Goal: Communication & Community: Answer question/provide support

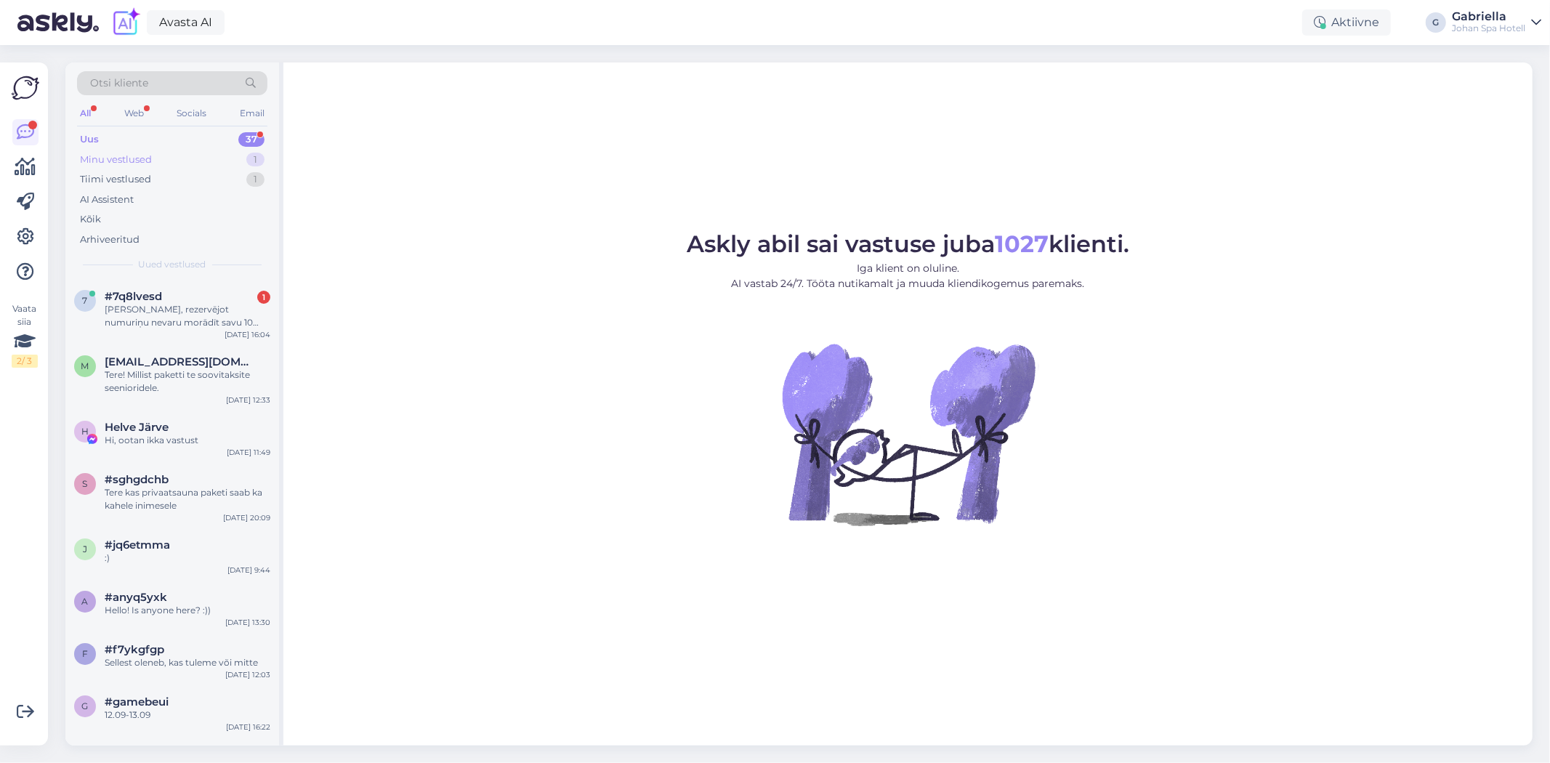
click at [214, 165] on div "Minu vestlused 1" at bounding box center [172, 160] width 190 height 20
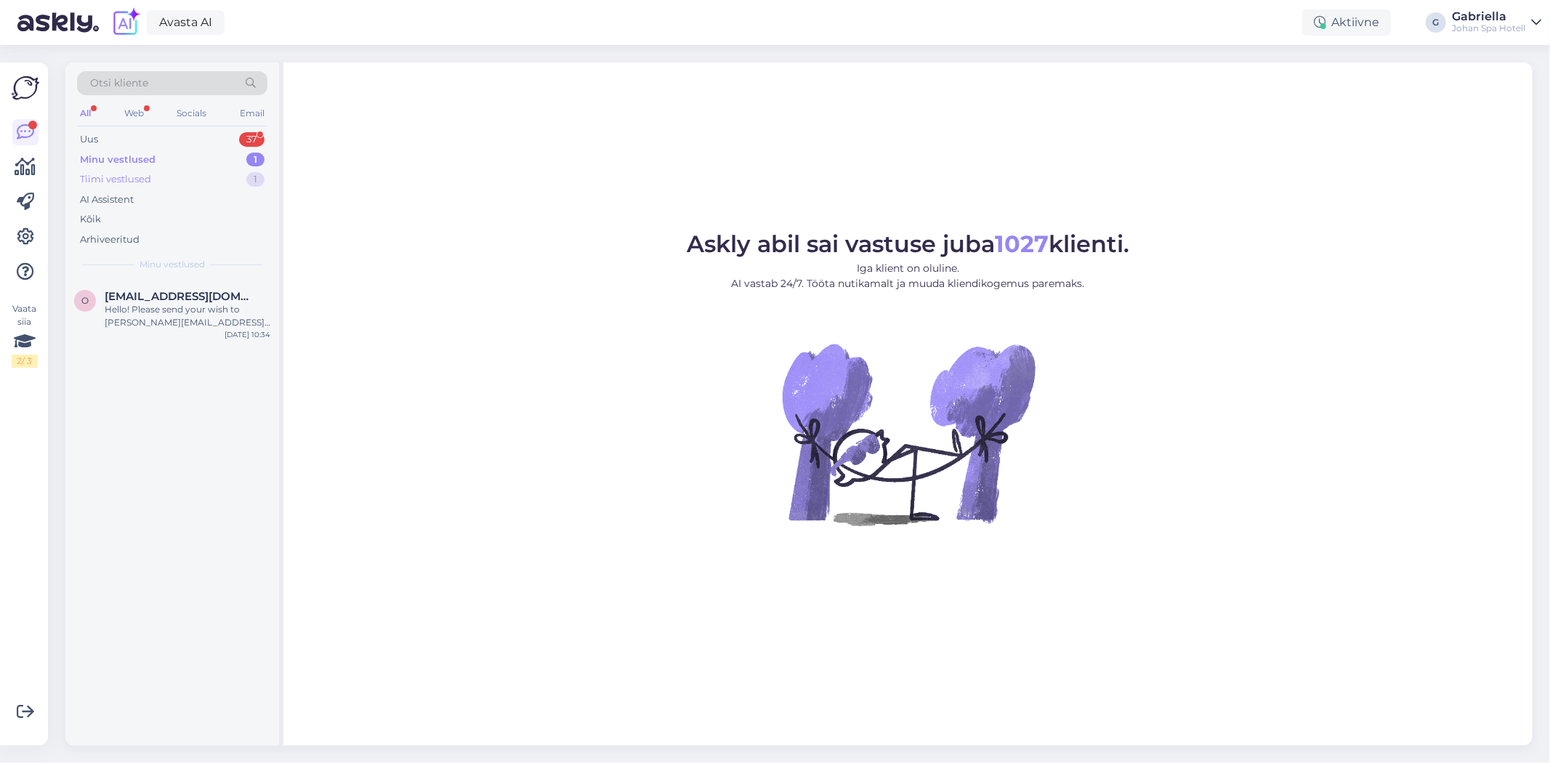
click at [209, 174] on div "Tiimi vestlused 1" at bounding box center [172, 179] width 190 height 20
click at [201, 303] on div "Jah me pakume massaaze. palun vaadake kodulehel johan.ee, seal on hoolitsuste n…" at bounding box center [188, 316] width 166 height 26
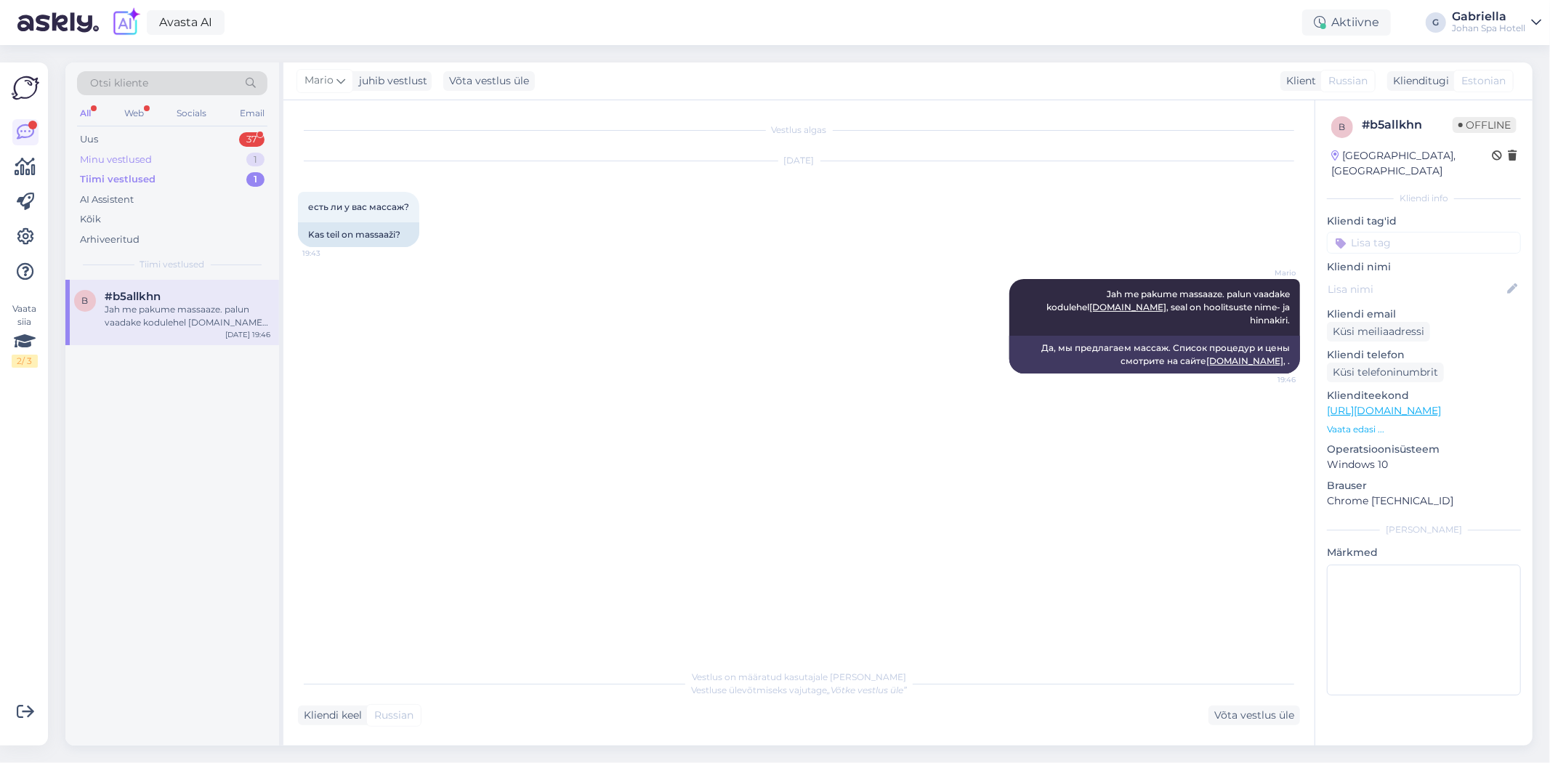
click at [202, 150] on div "Minu vestlused 1" at bounding box center [172, 160] width 190 height 20
click at [196, 141] on div "Uus 37" at bounding box center [172, 139] width 190 height 20
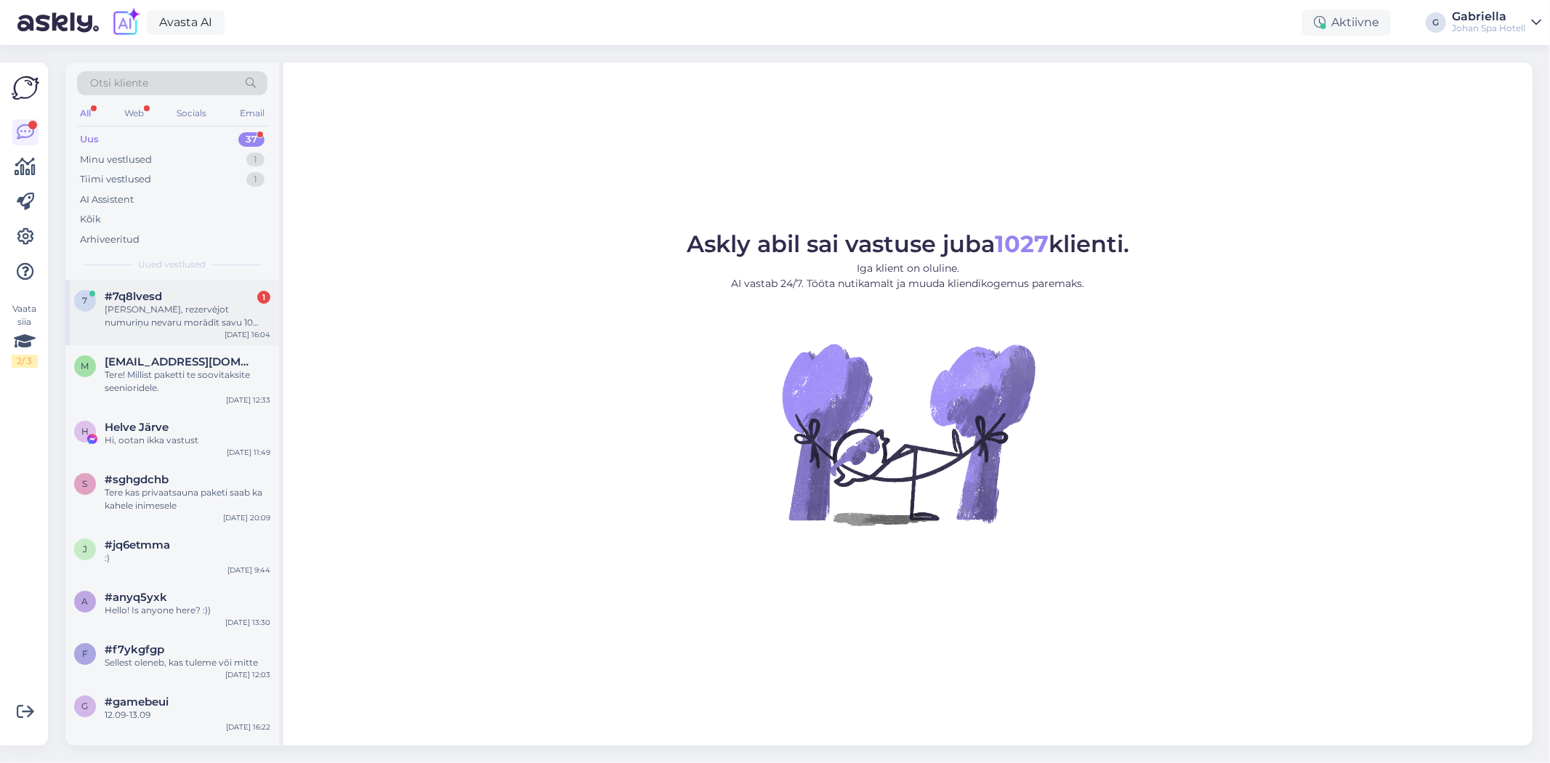
click at [213, 314] on div "[PERSON_NAME], rezervējot numuriņu nevaru morādīt savu 10 menesus veco bērniņu!…" at bounding box center [188, 316] width 166 height 26
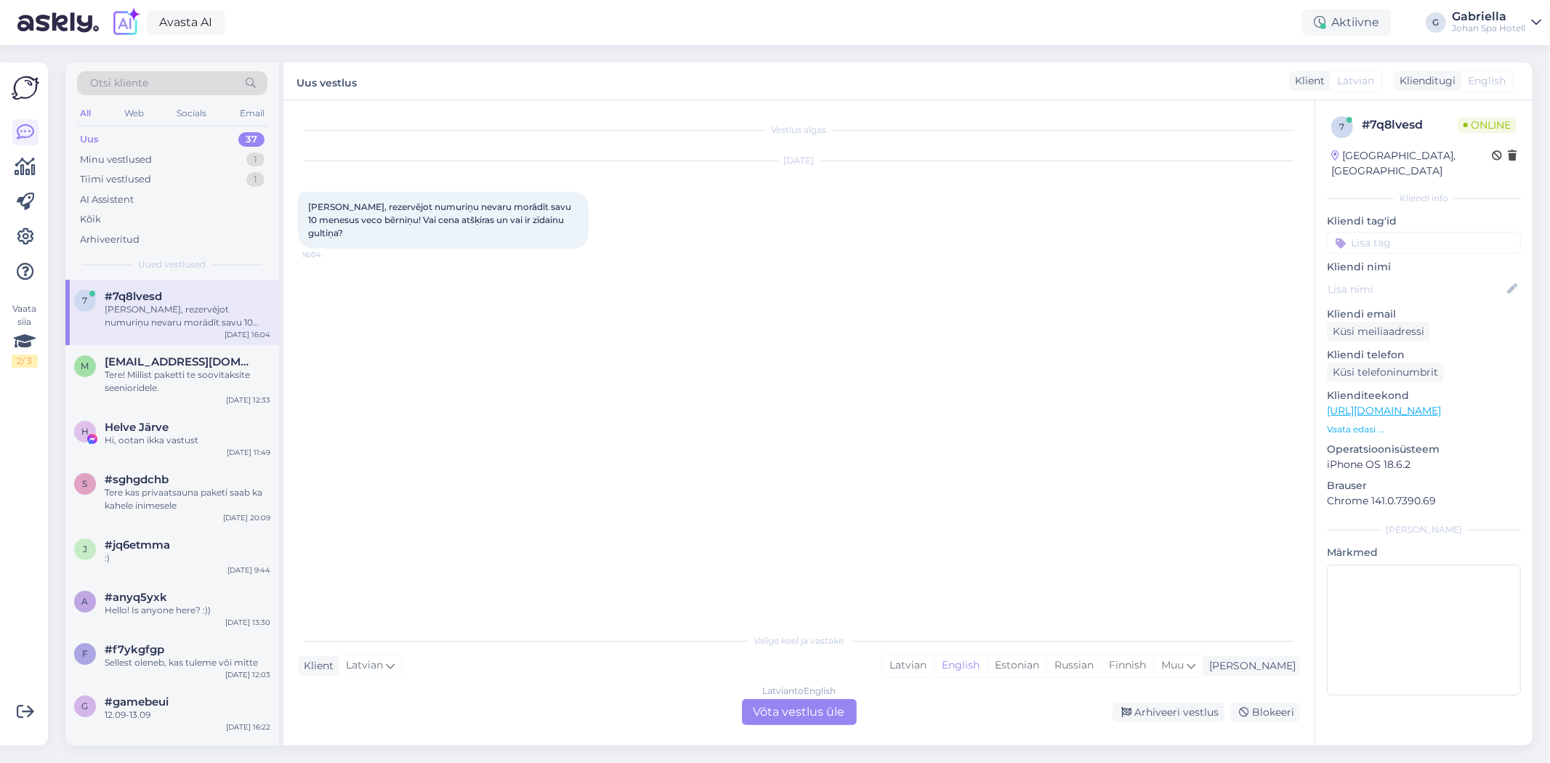
click at [800, 723] on div "Latvian to English Võta vestlus üle" at bounding box center [799, 712] width 115 height 26
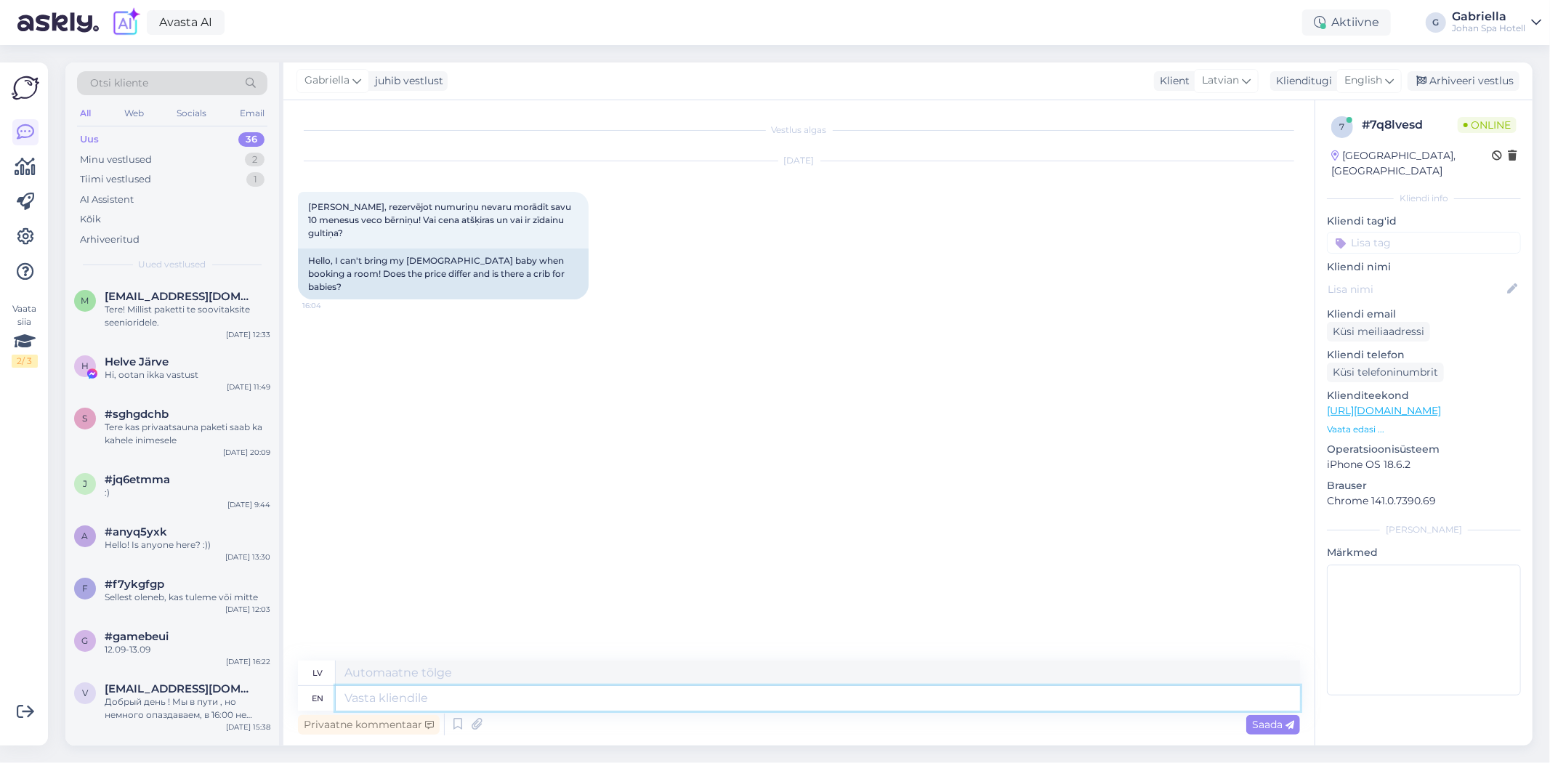
click at [538, 701] on textarea at bounding box center [818, 698] width 965 height 25
type textarea "Hello!"
type textarea "Sveiki!"
type textarea "Hello! The crib"
type textarea "Sveiki! [PERSON_NAME] gultiņa"
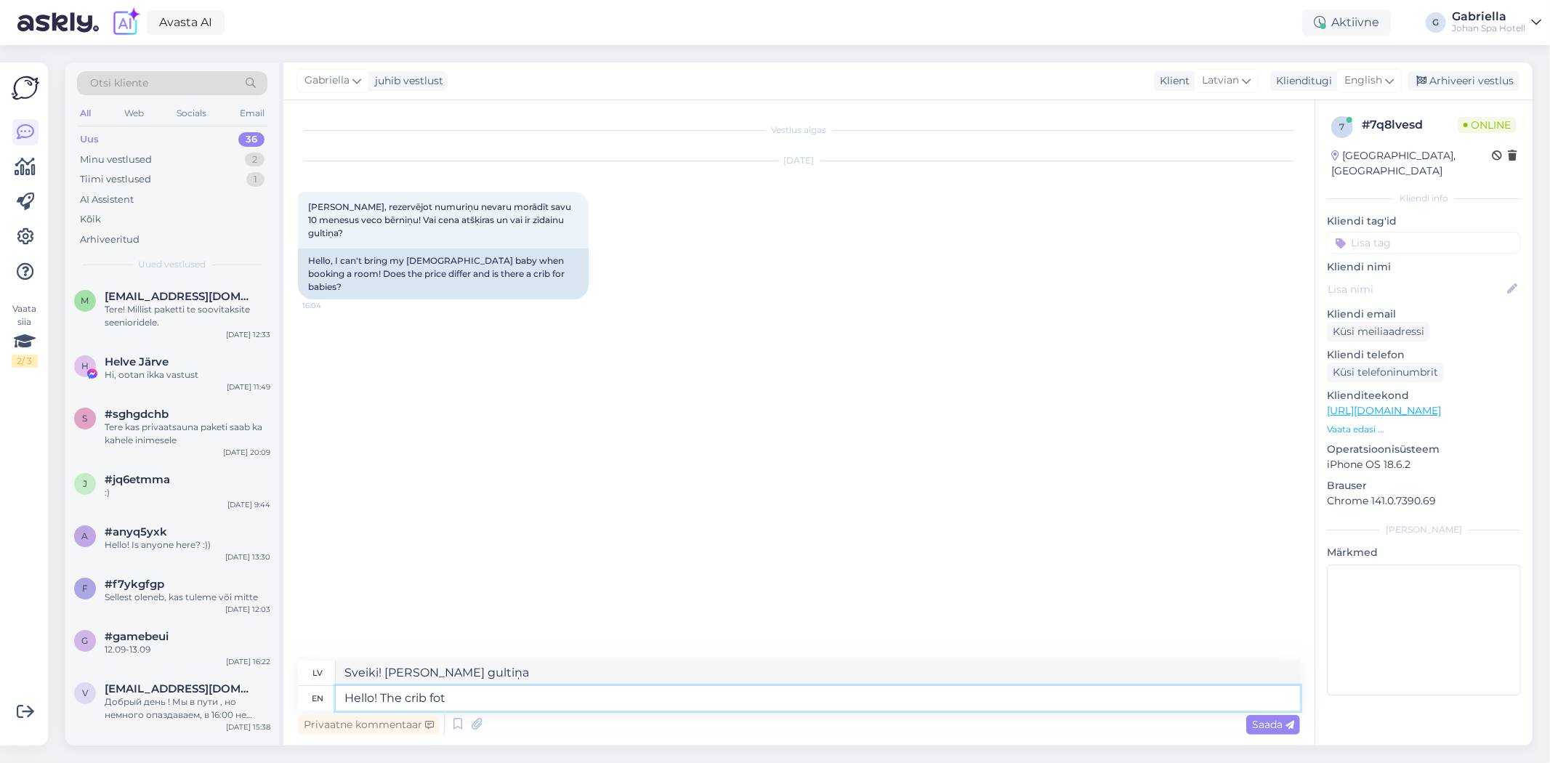
type textarea "Hello! The crib fot h"
type textarea "Sveiki! [PERSON_NAME] gultiņa fot"
type textarea "Hello! The crib fo"
type textarea "Sveiki! [PERSON_NAME] gultiņa"
type textarea "Hello! The crib for t"
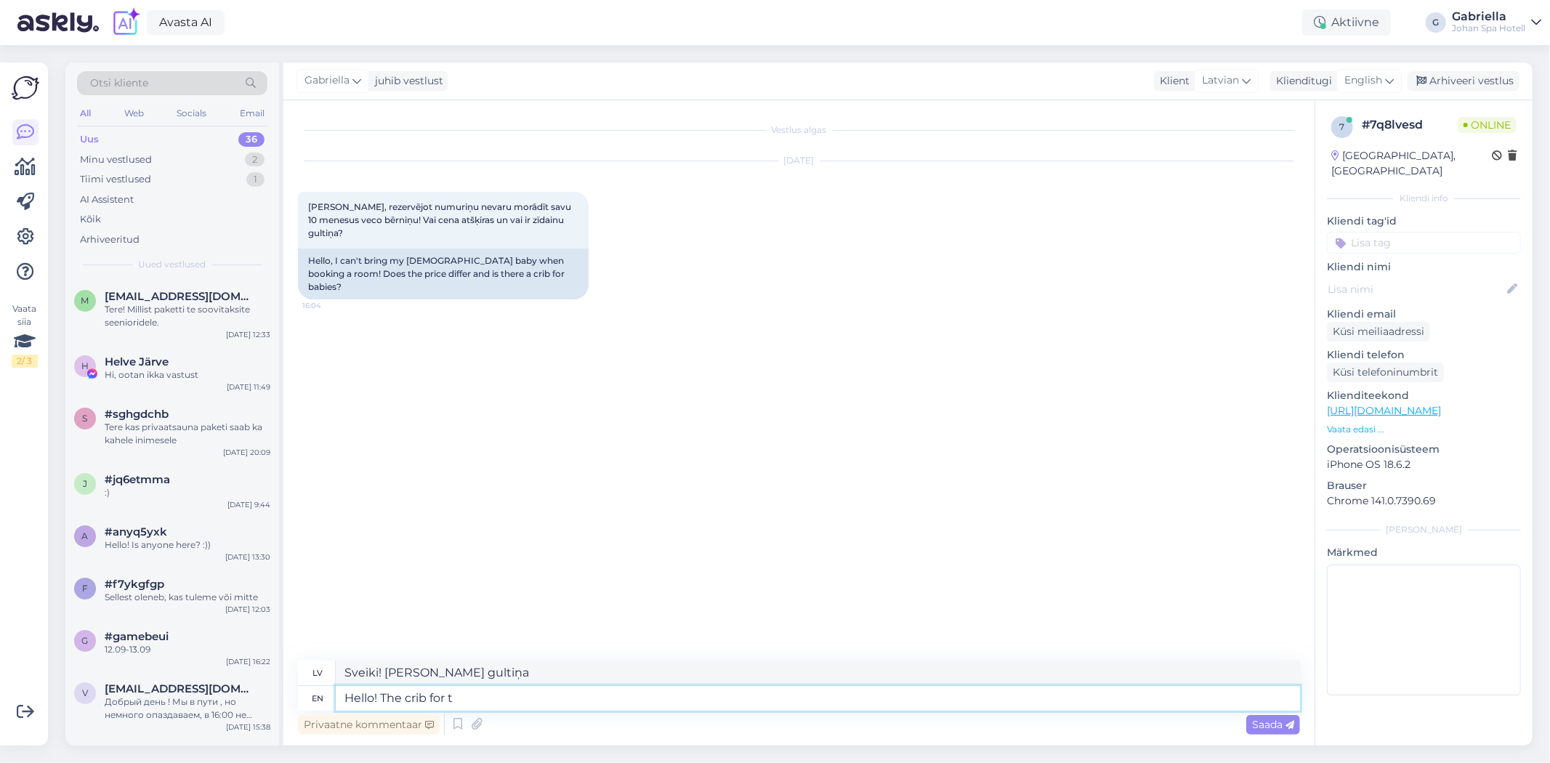
type textarea "Sveiki! [PERSON_NAME] gultiņa priekš"
type textarea "Hello! The crib for the baby"
type textarea "Sveiki! [PERSON_NAME] gultiņa mazulim"
type textarea "Hello! The crib for the baby is"
type textarea "Sveiki! [PERSON_NAME] gultiņa ir"
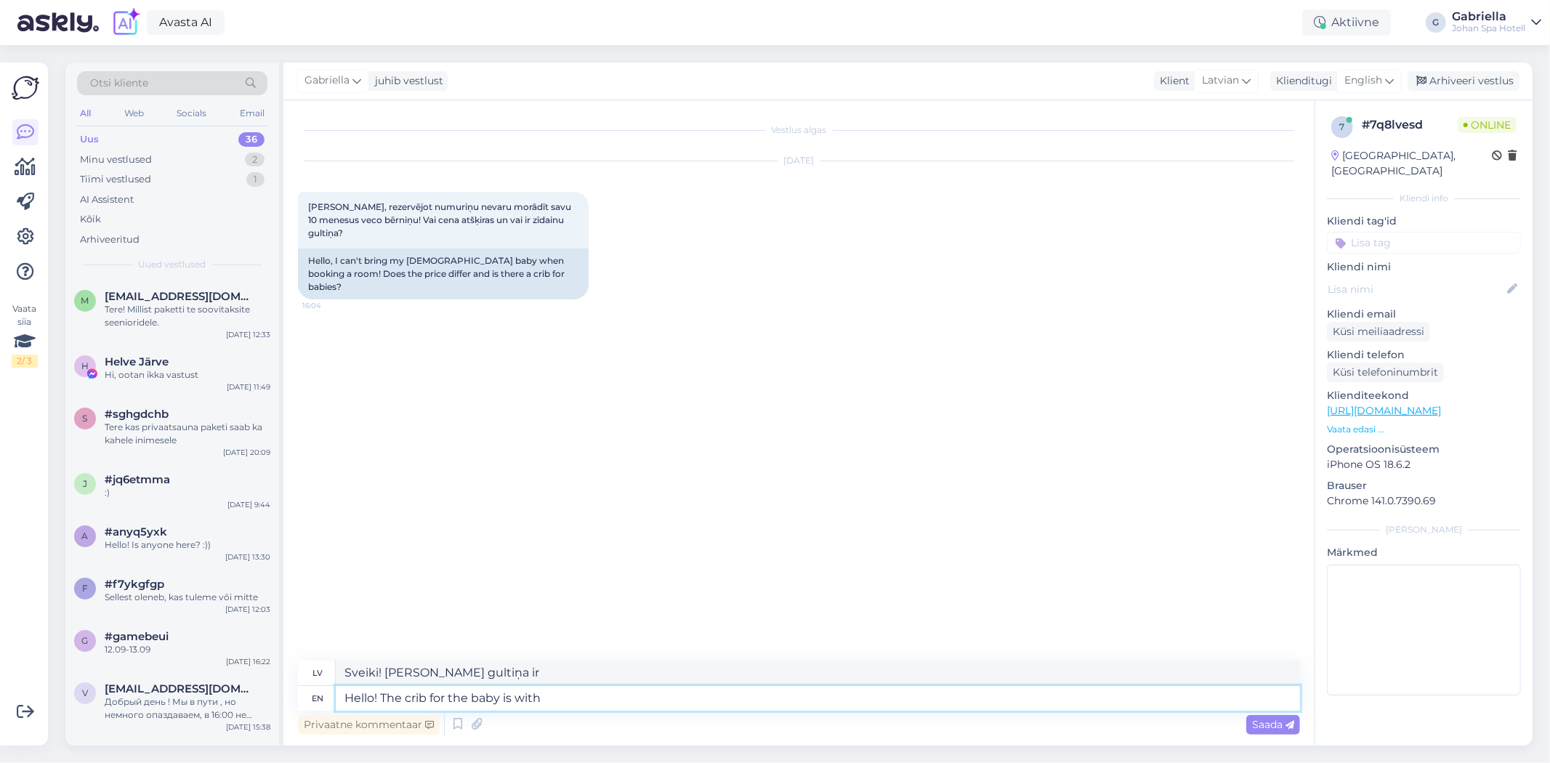
type textarea "Hello! The crib for the baby is with a"
type textarea "Sveiki! [PERSON_NAME] gultiņa ir ar"
type textarea "Hello! The crib for the baby is with an additional"
type textarea "Sveiki! [PERSON_NAME] gultiņai ir papildu gultiņa."
type textarea "Hello! The crib for the baby is with an additional cost of"
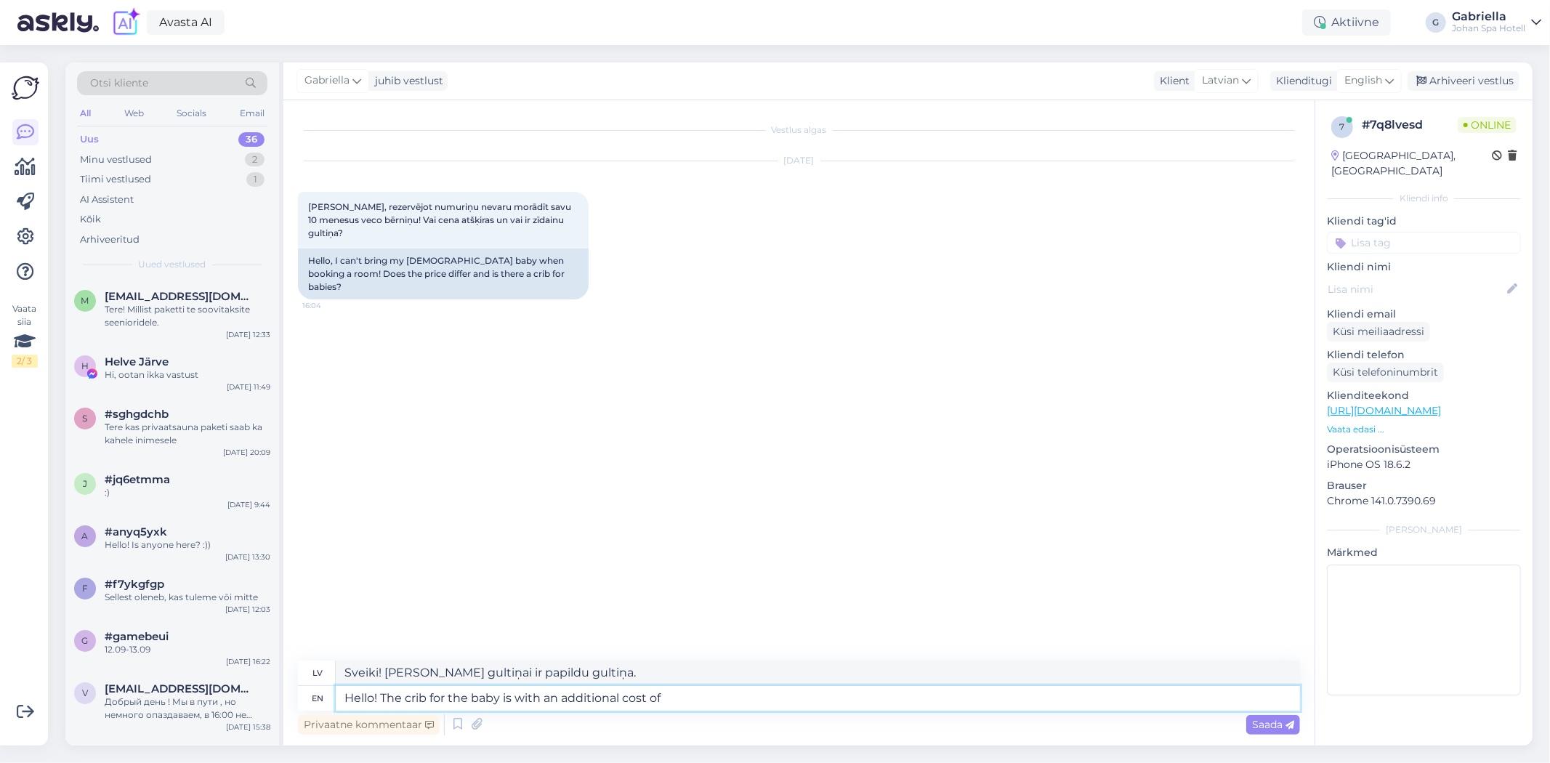
type textarea "Sveiki! [PERSON_NAME] gultiņa ir pieejama par papildu samaksu."
type textarea "Hello! The crib for the baby is with an additional cost of"
type textarea "Sveiki! [PERSON_NAME] gultiņa ir pieejama par papildu samaksu"
type textarea "Hello! The crib for the baby is with an additional cost of 15€/night."
type textarea "Sveiki! [PERSON_NAME] gultiņa ir pieejama par papildu samaksu 15 €/nakts."
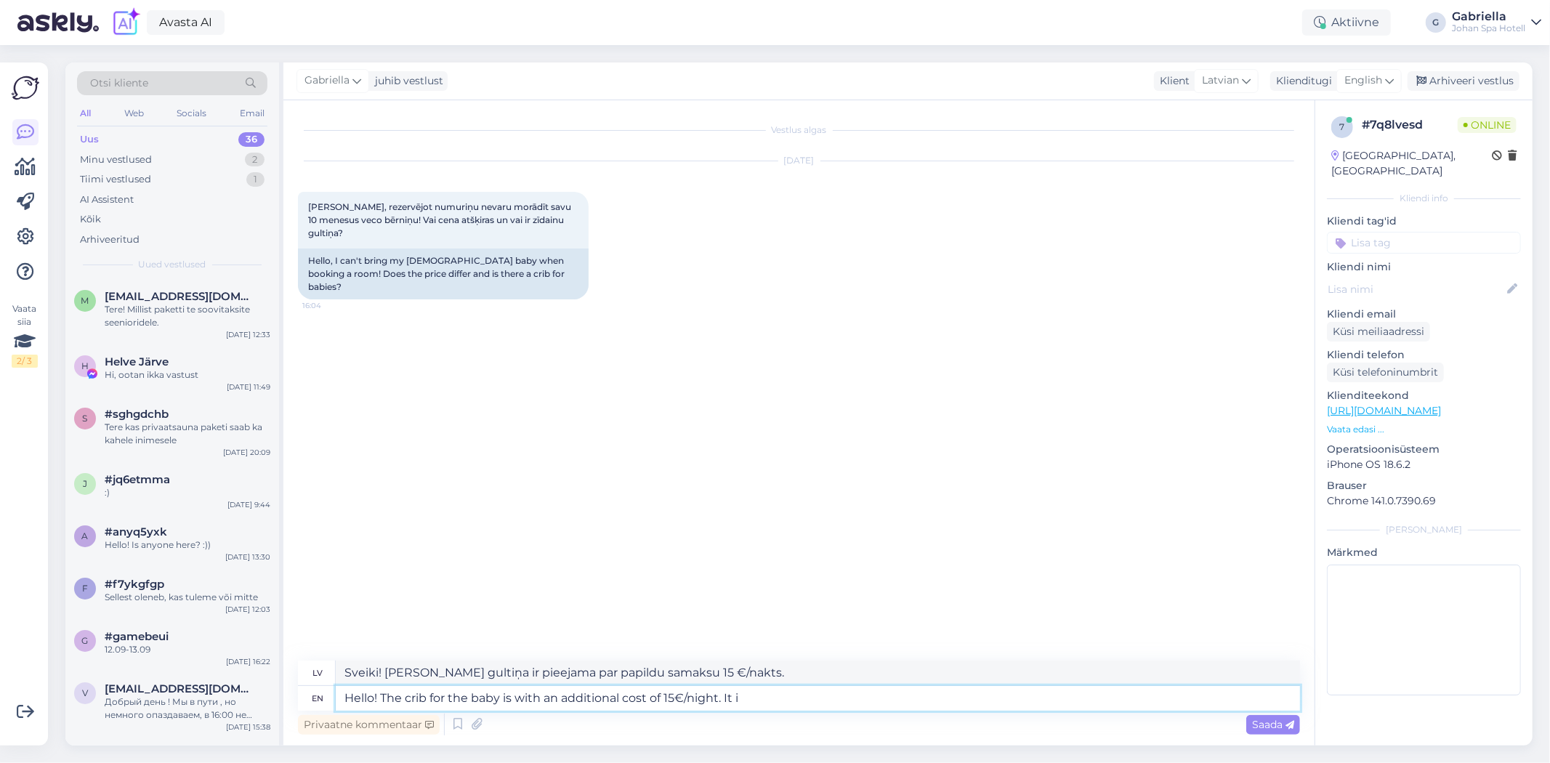
type textarea "Hello! The crib for the baby is with an additional cost of 15€/night. It is"
type textarea "Sveiki! [PERSON_NAME] gultiņa ir pieejama par papildu samaksu 15 €/nakts. Tā"
type textarea "Hello! The crib for the baby is with an additional cost of 15€/night. It is pos"
type textarea "Sveiki! [PERSON_NAME] gultiņa ir pieejama par papildu samaksu 15 €/nakts. Tā ir"
type textarea "Hello! The crib for the baby is with an additional cost of 15€/night. It is pos…"
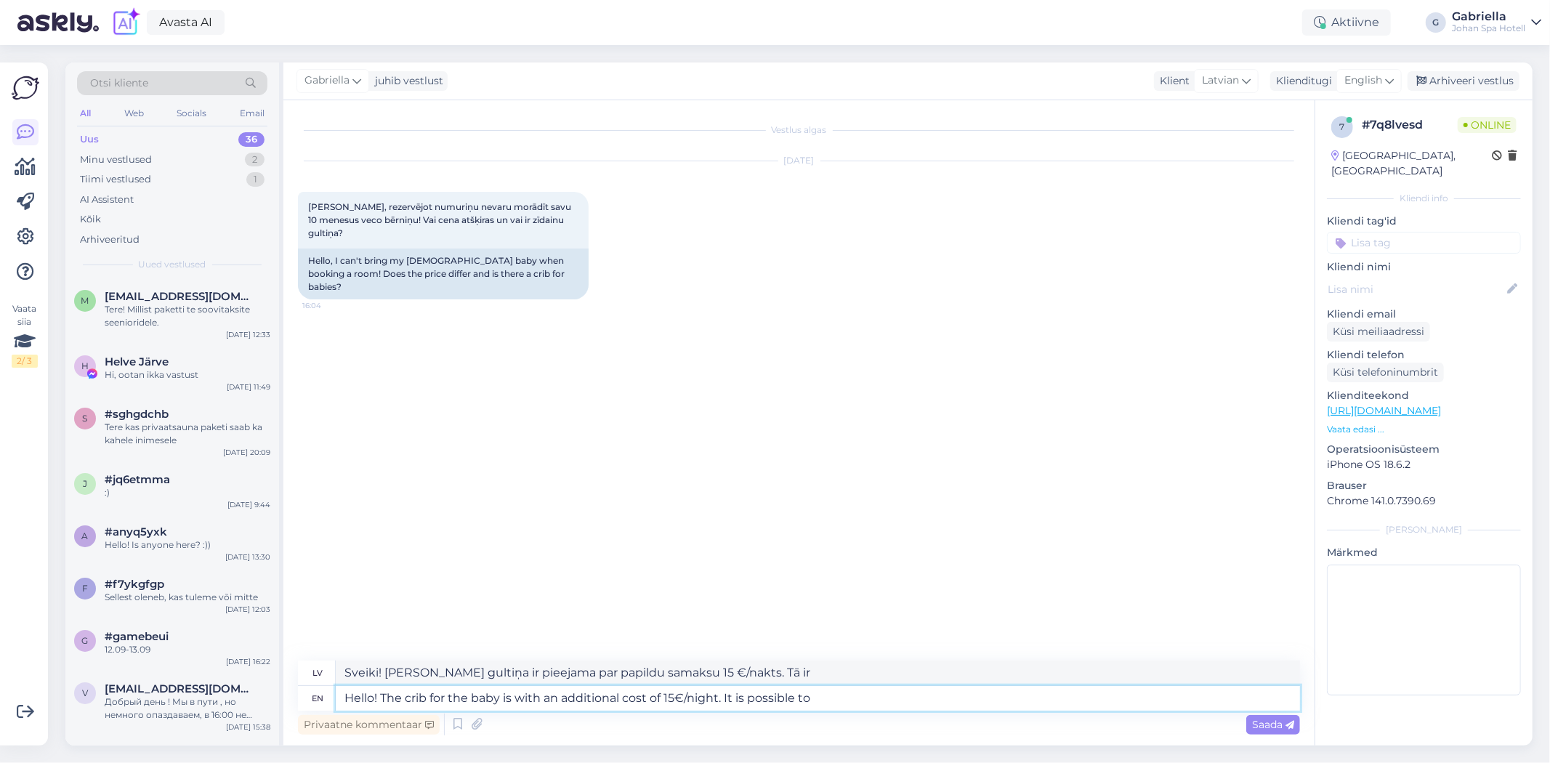
type textarea "Sveiki! [PERSON_NAME] gultiņa ir pieejama par papildu samaksu 15 €/nakts. Tas i…"
type textarea "Hello! The crib for the baby is with an additional cost of 15€/night. It is pos…"
type textarea "Sveiki! [PERSON_NAME] gultiņa ir pieejama par papildu samaksu 15 €/nakts. Ir ie…"
type textarea "Hello! The crib for the baby is with an additional cost of 15€/night. It is pos…"
type textarea "Sveiki! [PERSON_NAME] gultiņa ir pieejama par papildu samaksu 15 €/nakts. Ir ie…"
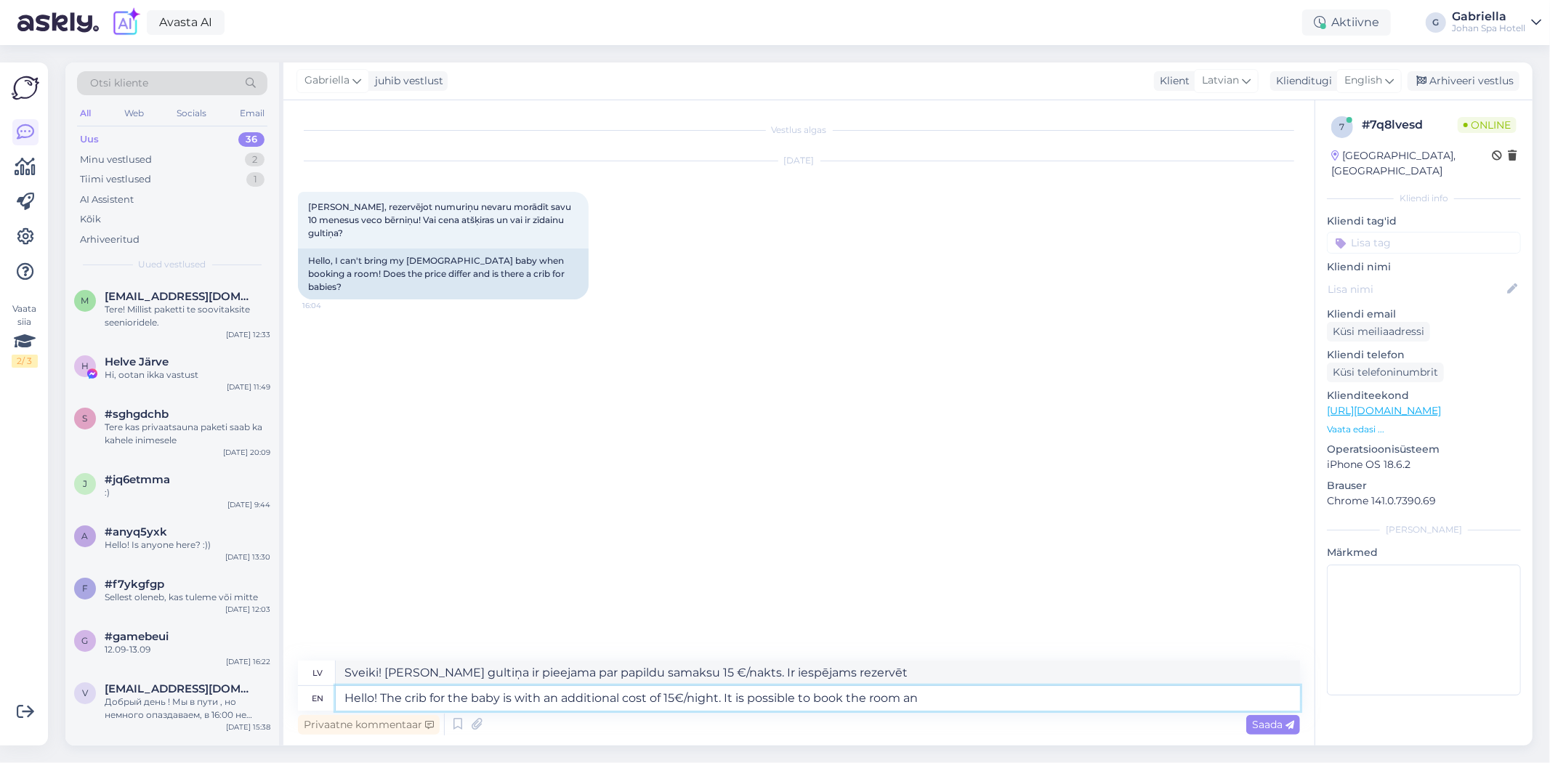
type textarea "Hello! The crib for the baby is with an additional cost of 15€/night. It is pos…"
type textarea "Sveiki! [PERSON_NAME] gultiņa ir pieejama par papildu samaksu 15 €/nakts. Ir ie…"
type textarea "Hello! The crib for the baby is with an additional cost of 15€/night. It is pos…"
type textarea "Sveiki! [PERSON_NAME] gultiņa ir pieejama par papildu samaksu 15 €/nakts. Ir ie…"
type textarea "Hello! The crib for the baby is with an additional cost of 15€/night. It is pos…"
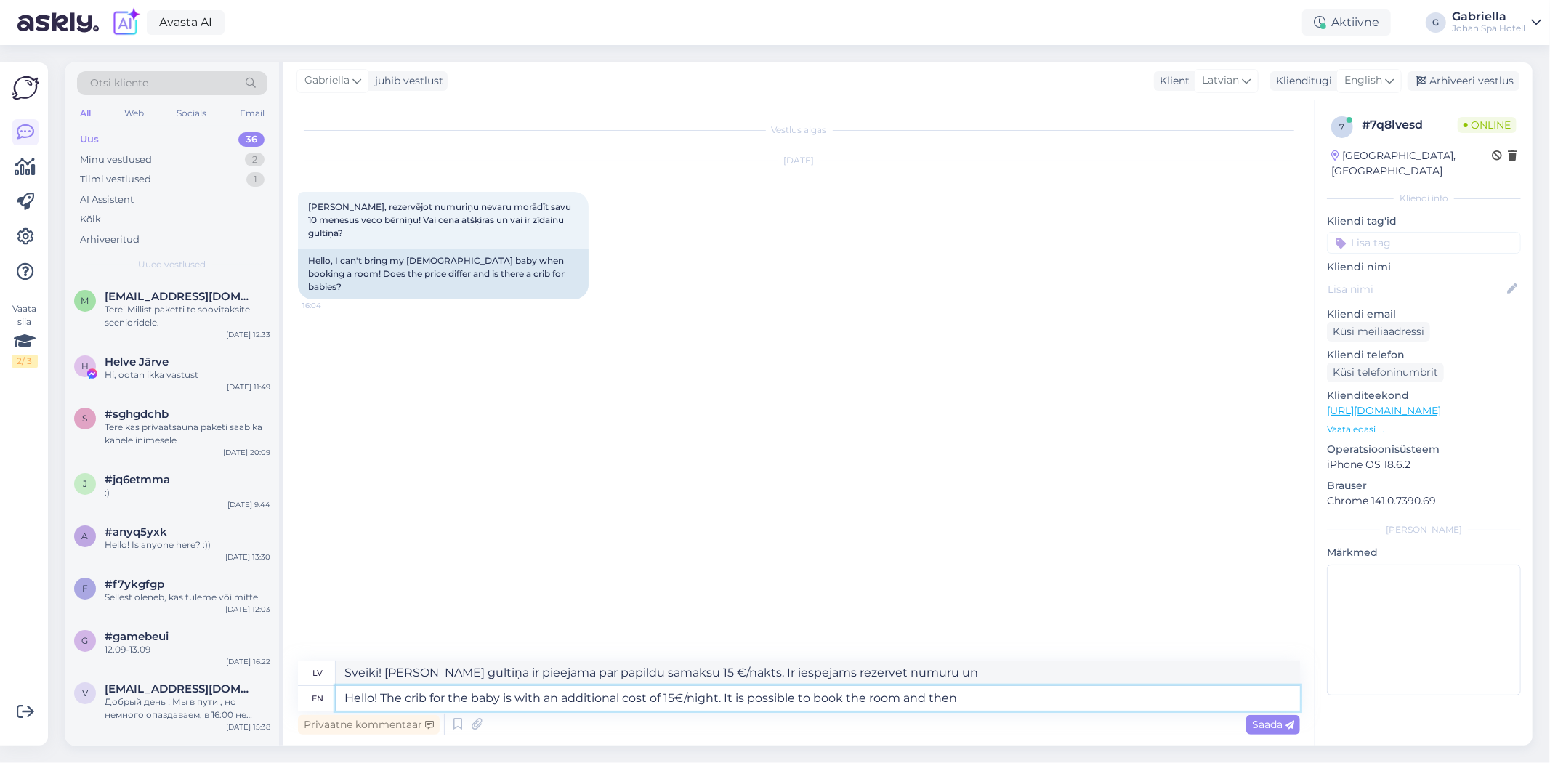
type textarea "Sveiki! [PERSON_NAME] gultiņa ir pieejama par papildu samaksu 15 €/nakts. Ir ie…"
type textarea "Hello! The crib for the baby is with an additional cost of 15€/night. It is pos…"
type textarea "Sveiki! [PERSON_NAME] gultiņa ir pieejama par papildu samaksu 15 €/nakts. Ir ie…"
type textarea "Hello! The crib for the baby is with an additional cost of 15€/night. It is pos…"
type textarea "Sveiki! [PERSON_NAME] gultiņa ir pieejama par papildu samaksu 15 €/nakts. Ir ie…"
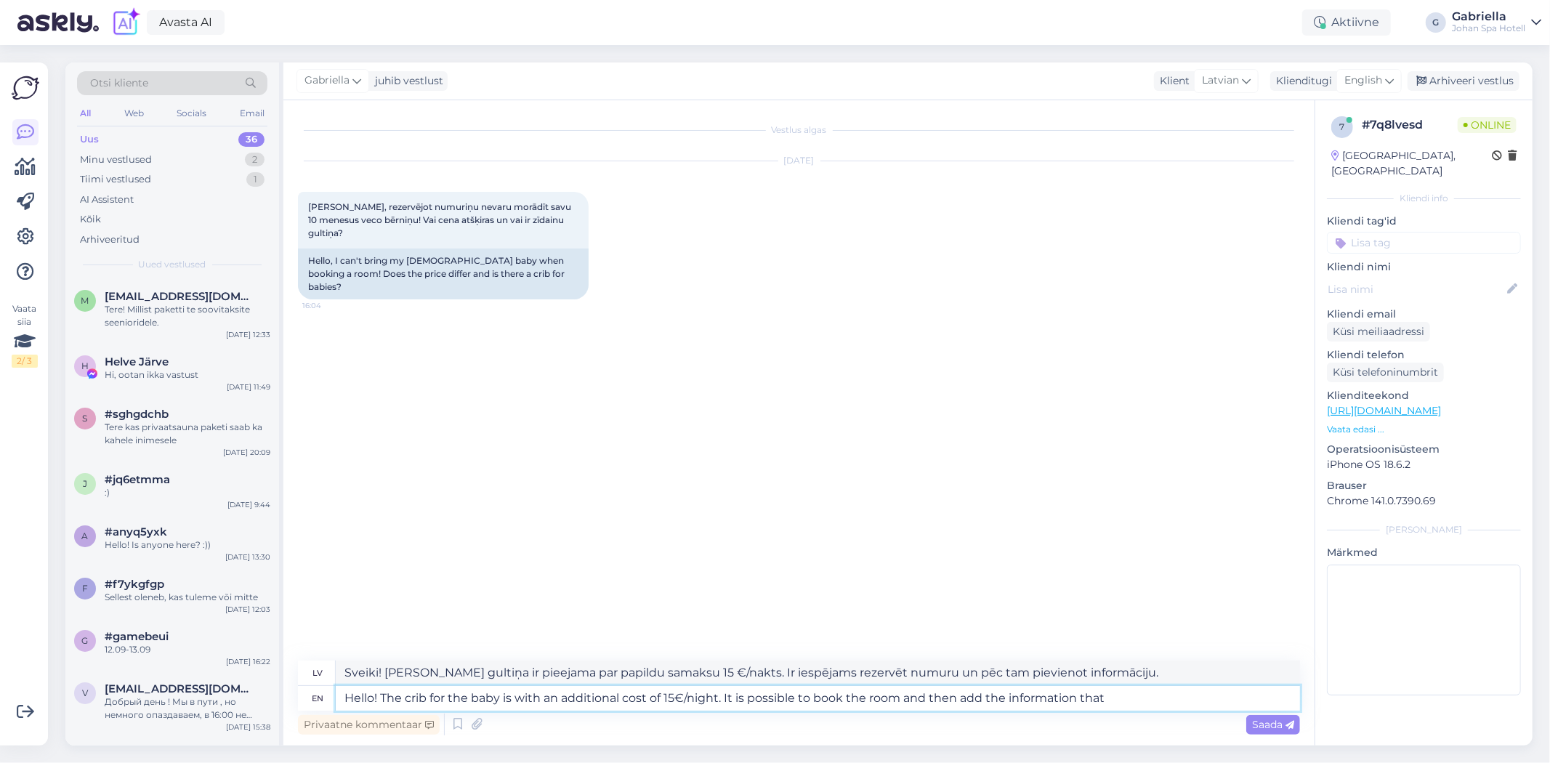
type textarea "Hello! The crib for the baby is with an additional cost of 15€/night. It is pos…"
type textarea "Sveiki! [PERSON_NAME] gultiņa ir pieejama par papildu samaksu 15 €/nakts. Ir ie…"
drag, startPoint x: 1131, startPoint y: 699, endPoint x: 182, endPoint y: 742, distance: 950.3
click at [182, 735] on div "Otsi kliente All Web Socials Email Uus 36 Minu vestlused 2 Tiimi vestlused 1 AI…" at bounding box center [799, 404] width 1468 height 683
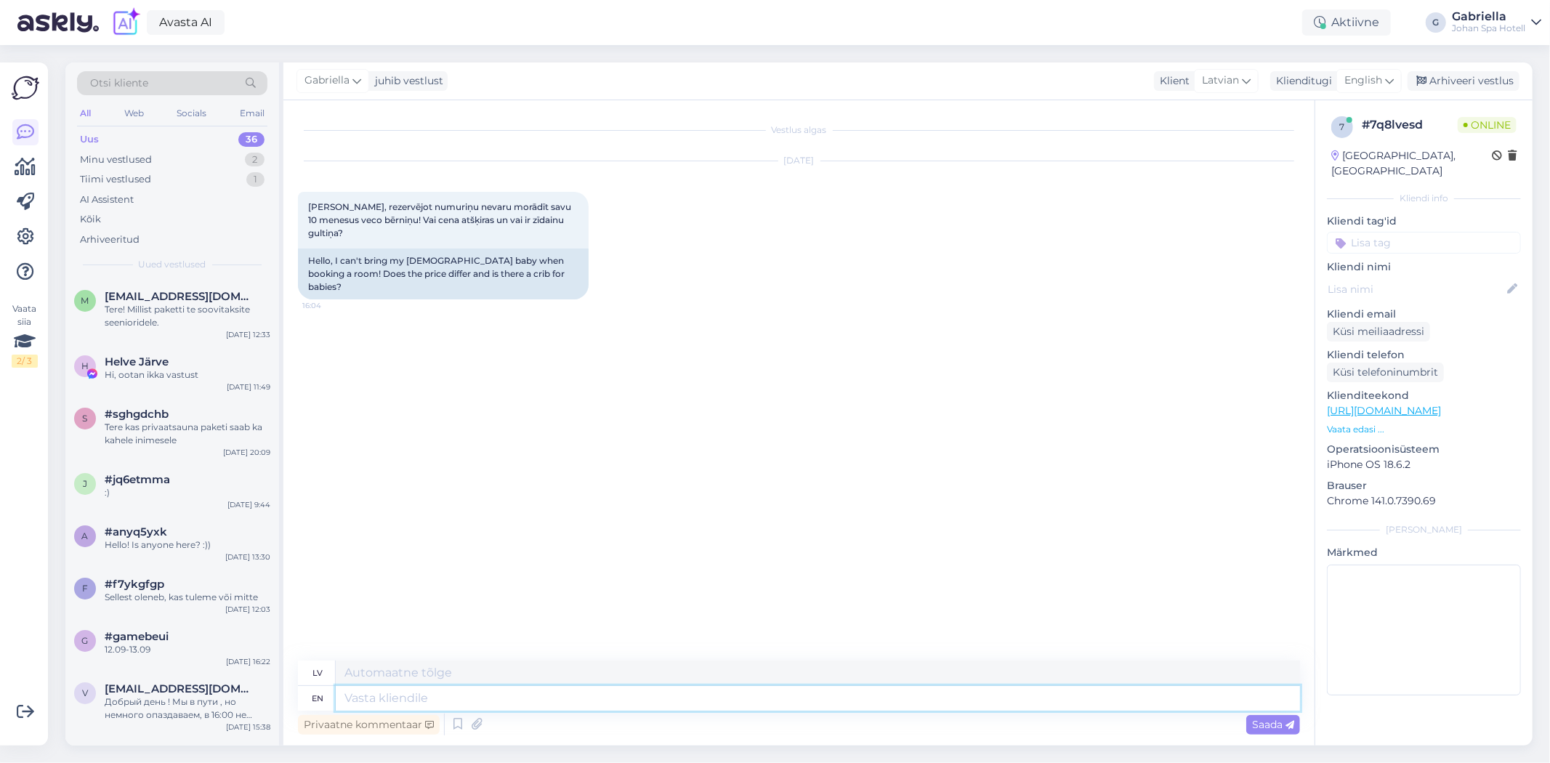
paste textarea "Hello! It is absolutely possible to stay with your baby. If the baby sleeps in …"
type textarea "Hello! It is absolutely possible to stay with your baby. If the baby sleeps in …"
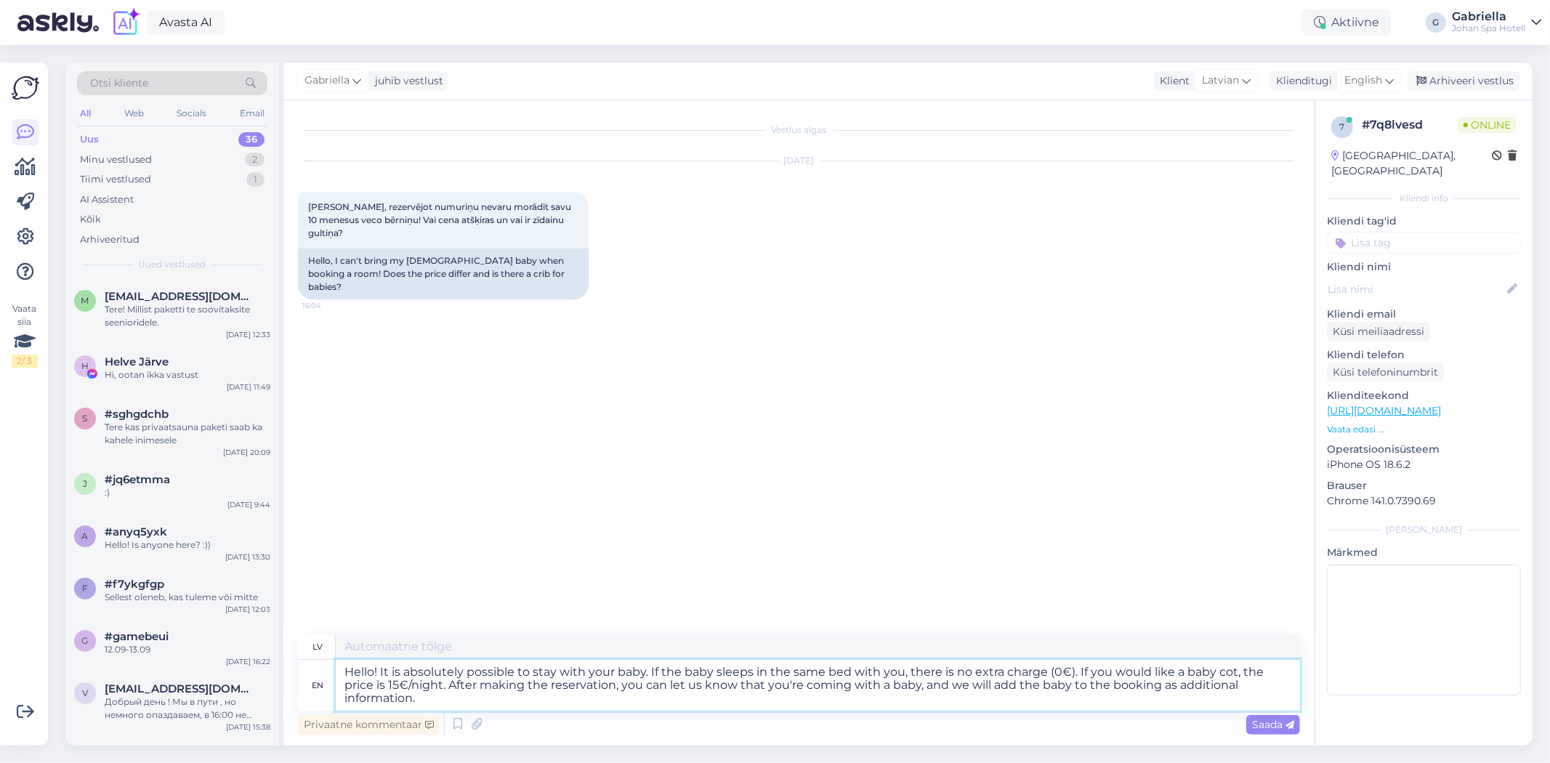
type textarea "Sveiki! Ir pilnīgi iespējams palikt kopā ar savu mazuli. [PERSON_NAME] guļ vien…"
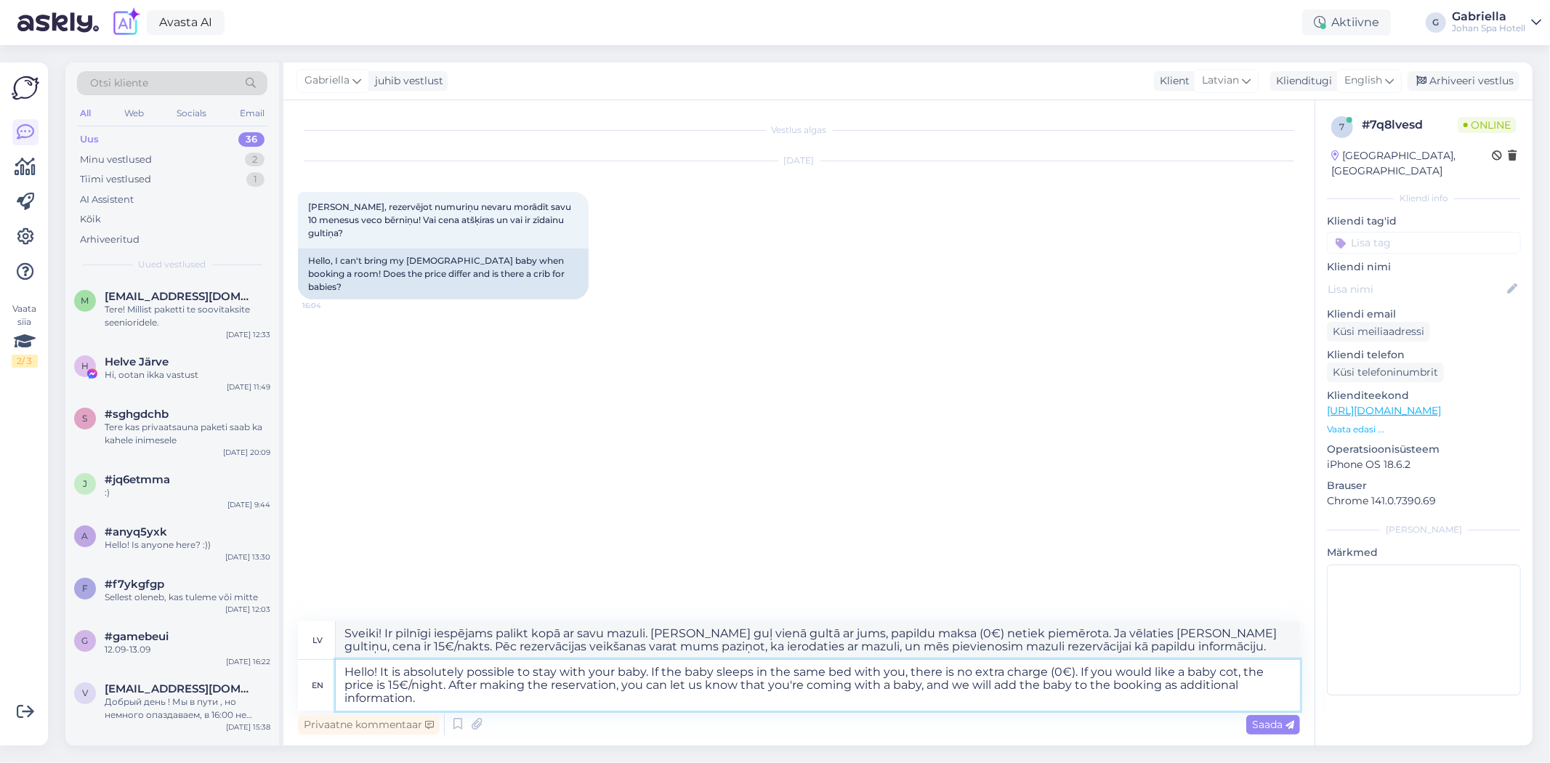
click at [1115, 689] on textarea "Hello! It is absolutely possible to stay with your baby. If the baby sleeps in …" at bounding box center [818, 685] width 965 height 51
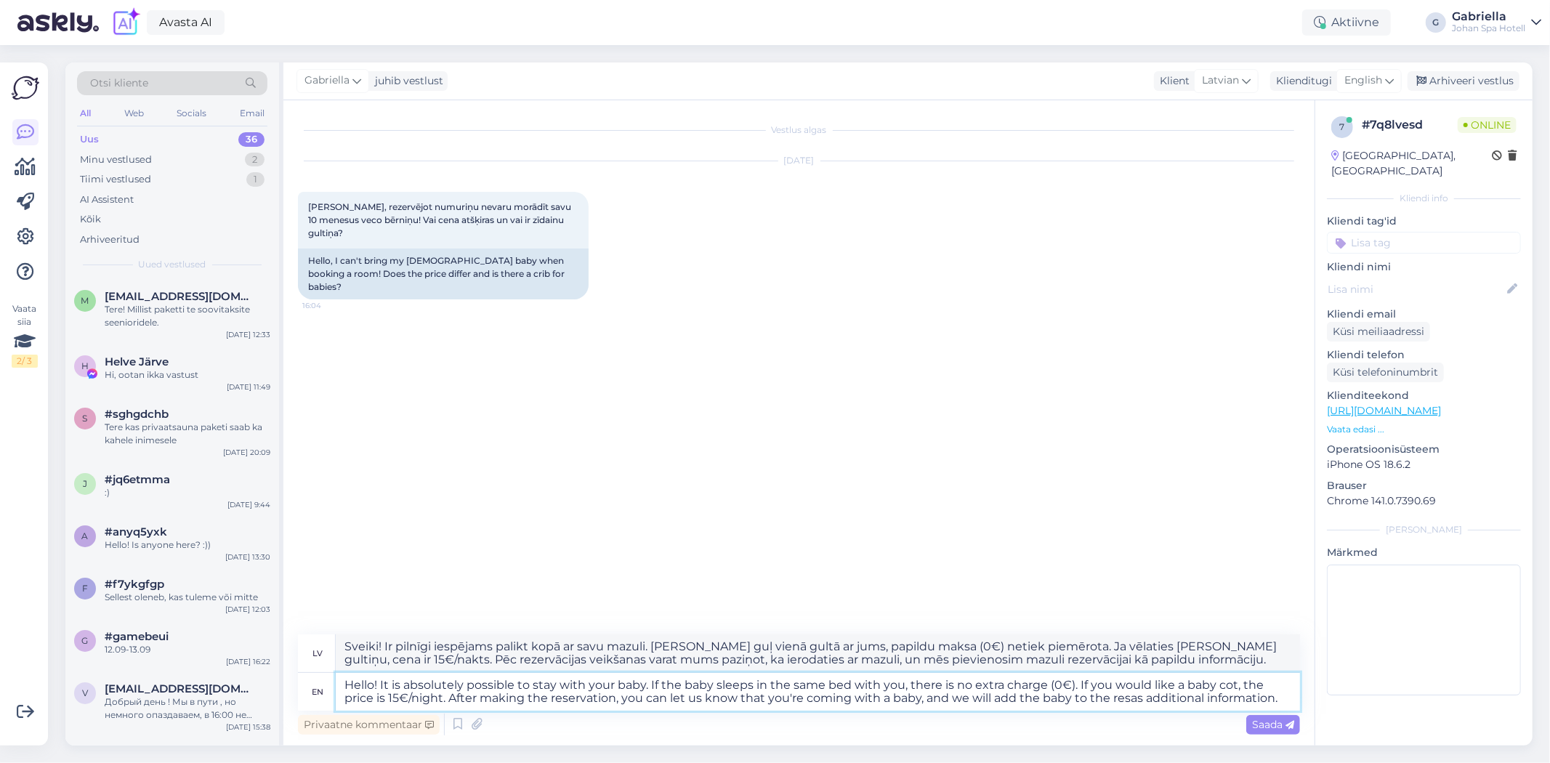
type textarea "Hello! It is absolutely possible to stay with your baby. If the baby sleeps in …"
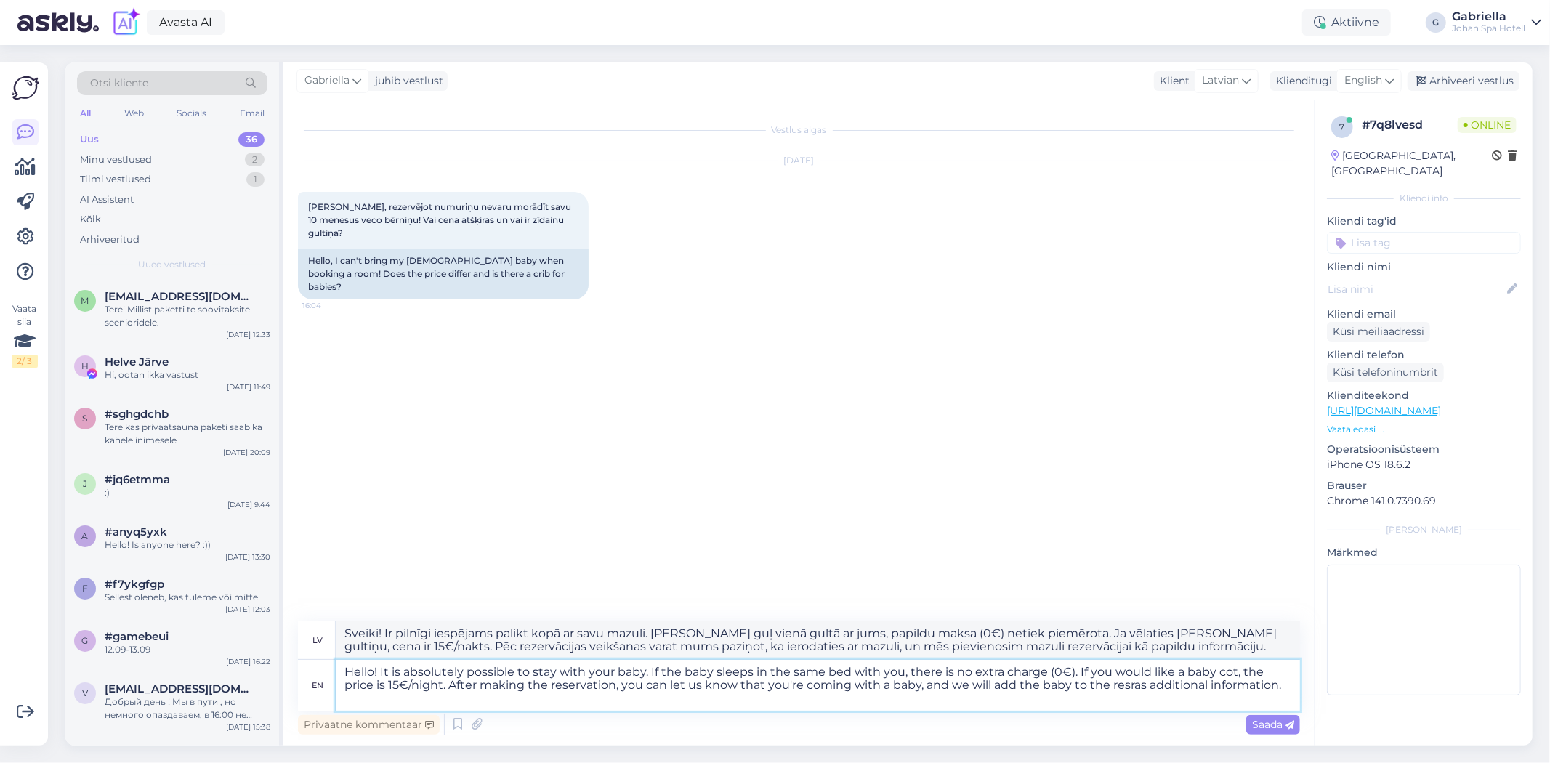
type textarea "Sveiki! Ir pilnīgi iespējams palikt kopā ar savu mazuli. [PERSON_NAME] guļ vien…"
click at [1176, 684] on textarea "Hello! It is absolutely possible to stay with your baby. If the baby sleeps in …" at bounding box center [818, 685] width 965 height 51
drag, startPoint x: 1103, startPoint y: 691, endPoint x: 1159, endPoint y: 718, distance: 62.4
click at [1106, 693] on textarea "Hello! It is absolutely possible to stay with your baby. If the baby sleeps in …" at bounding box center [818, 685] width 965 height 51
type textarea "Hello! It is absolutely possible to stay with your baby. If the baby sleeps in …"
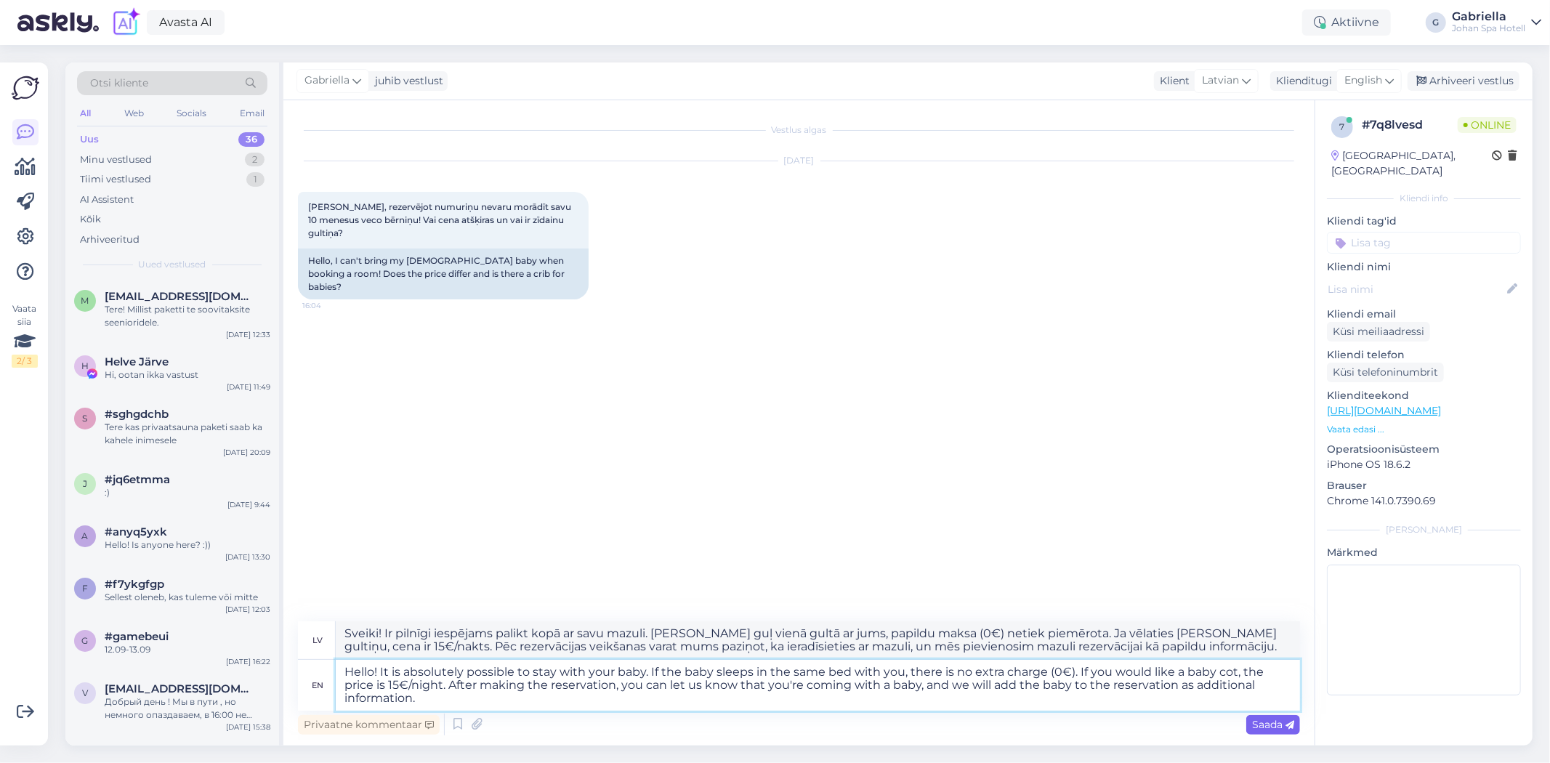
type textarea "Sveiki! Ir pilnīgi iespējams palikt kopā ar savu mazuli. [PERSON_NAME] guļ vien…"
type textarea "Hello! It is absolutely possible to stay with your baby. If the baby sleeps in …"
click at [1286, 724] on icon at bounding box center [1290, 725] width 9 height 9
